Goal: Transaction & Acquisition: Purchase product/service

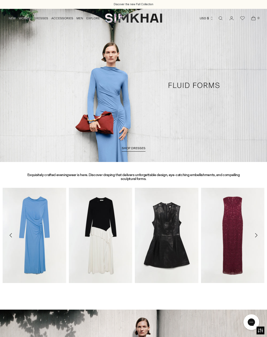
click at [10, 20] on link "NEW" at bounding box center [12, 18] width 7 height 11
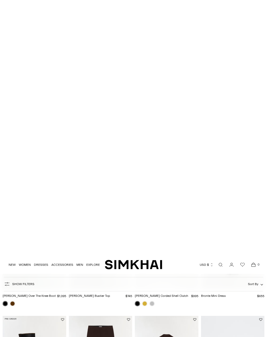
scroll to position [276, 0]
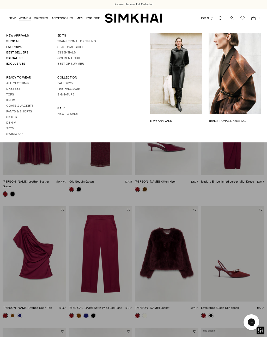
click at [12, 115] on link "Skirts" at bounding box center [11, 117] width 11 height 4
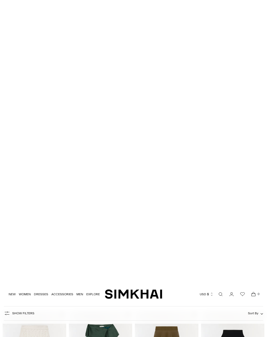
scroll to position [292, 0]
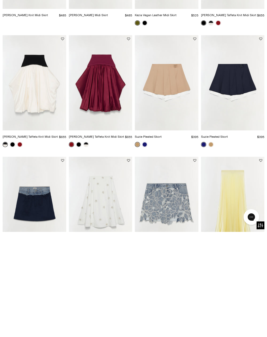
click at [29, 140] on img "Corinn Taffeta Knit Midi Skirt" at bounding box center [35, 187] width 64 height 95
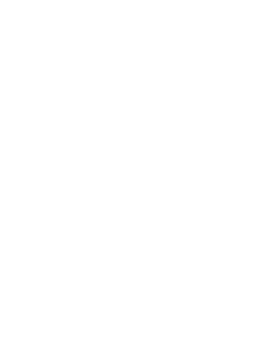
scroll to position [0, 0]
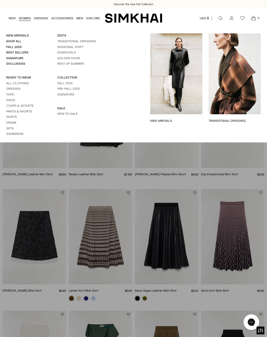
click at [25, 104] on link "Coats & Jackets" at bounding box center [19, 106] width 27 height 4
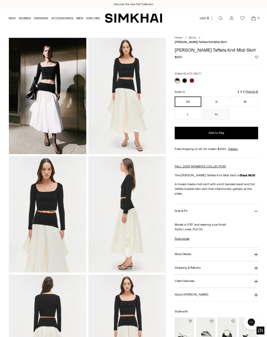
click at [213, 98] on button "S" at bounding box center [216, 101] width 26 height 10
click at [241, 101] on button "M" at bounding box center [245, 101] width 26 height 10
click at [185, 99] on button "XS" at bounding box center [188, 101] width 26 height 10
click at [212, 100] on button "S" at bounding box center [216, 101] width 26 height 10
click at [184, 78] on link at bounding box center [184, 80] width 5 height 5
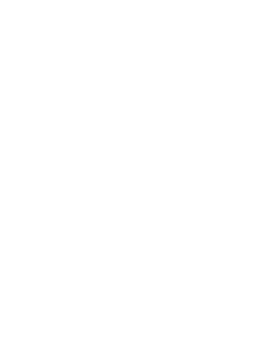
scroll to position [132, 0]
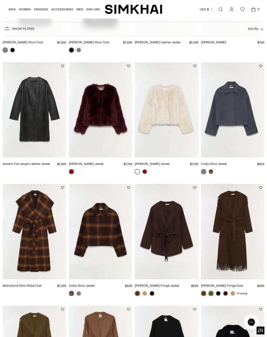
click at [230, 111] on img "Colby Wool Jacket" at bounding box center [233, 109] width 64 height 95
